Goal: Check status

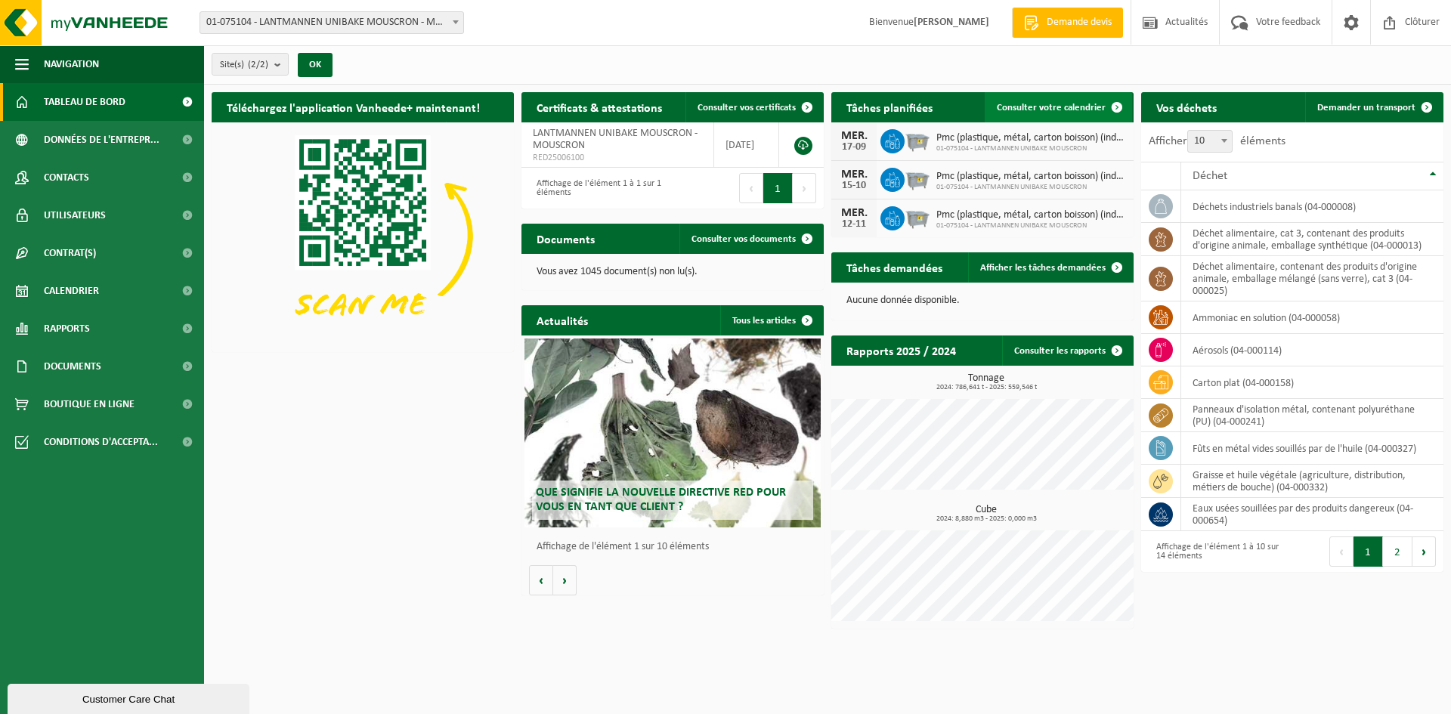
click at [1088, 108] on span "Consulter votre calendrier" at bounding box center [1051, 108] width 109 height 10
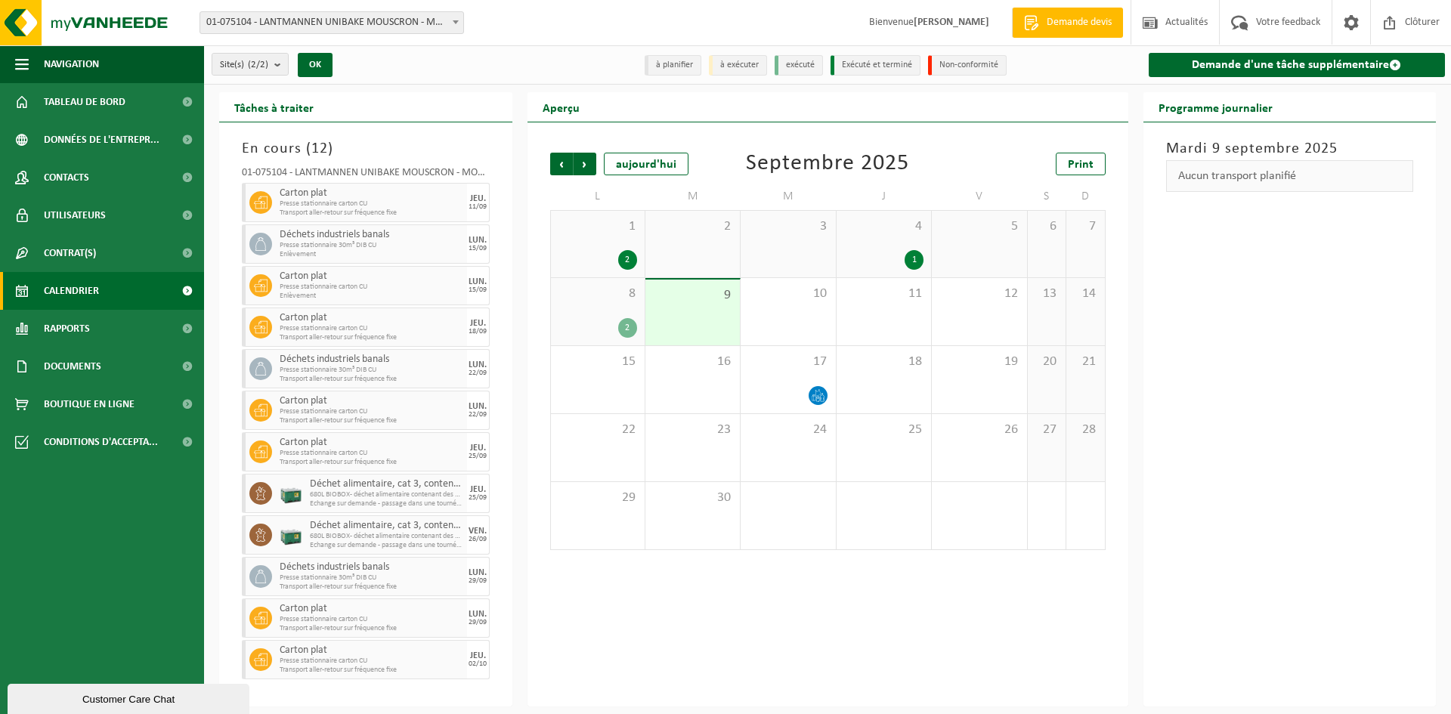
click at [613, 310] on div "8 2" at bounding box center [598, 311] width 94 height 67
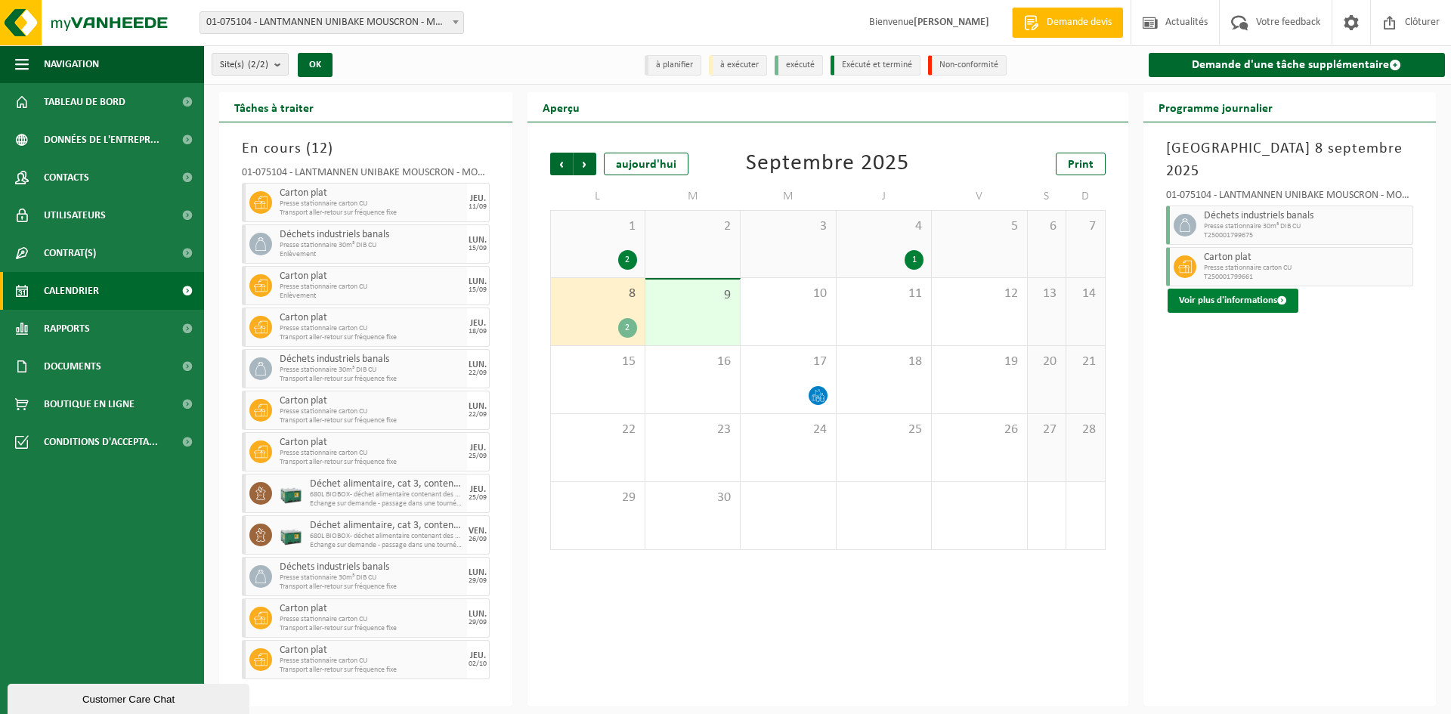
click at [1220, 289] on button "Voir plus d'informations" at bounding box center [1232, 301] width 131 height 24
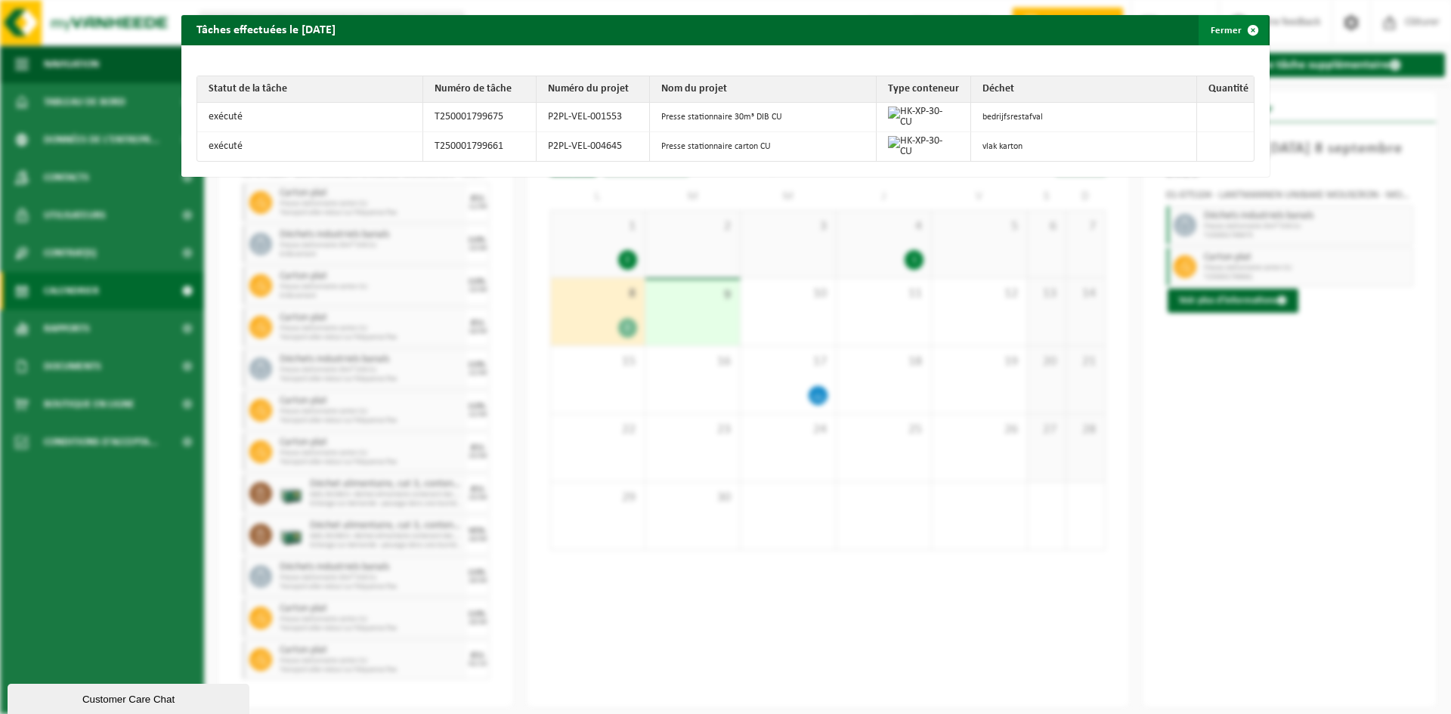
drag, startPoint x: 1241, startPoint y: 26, endPoint x: 1234, endPoint y: 27, distance: 7.6
click at [1242, 26] on span "button" at bounding box center [1253, 30] width 30 height 30
